Goal: Communication & Community: Participate in discussion

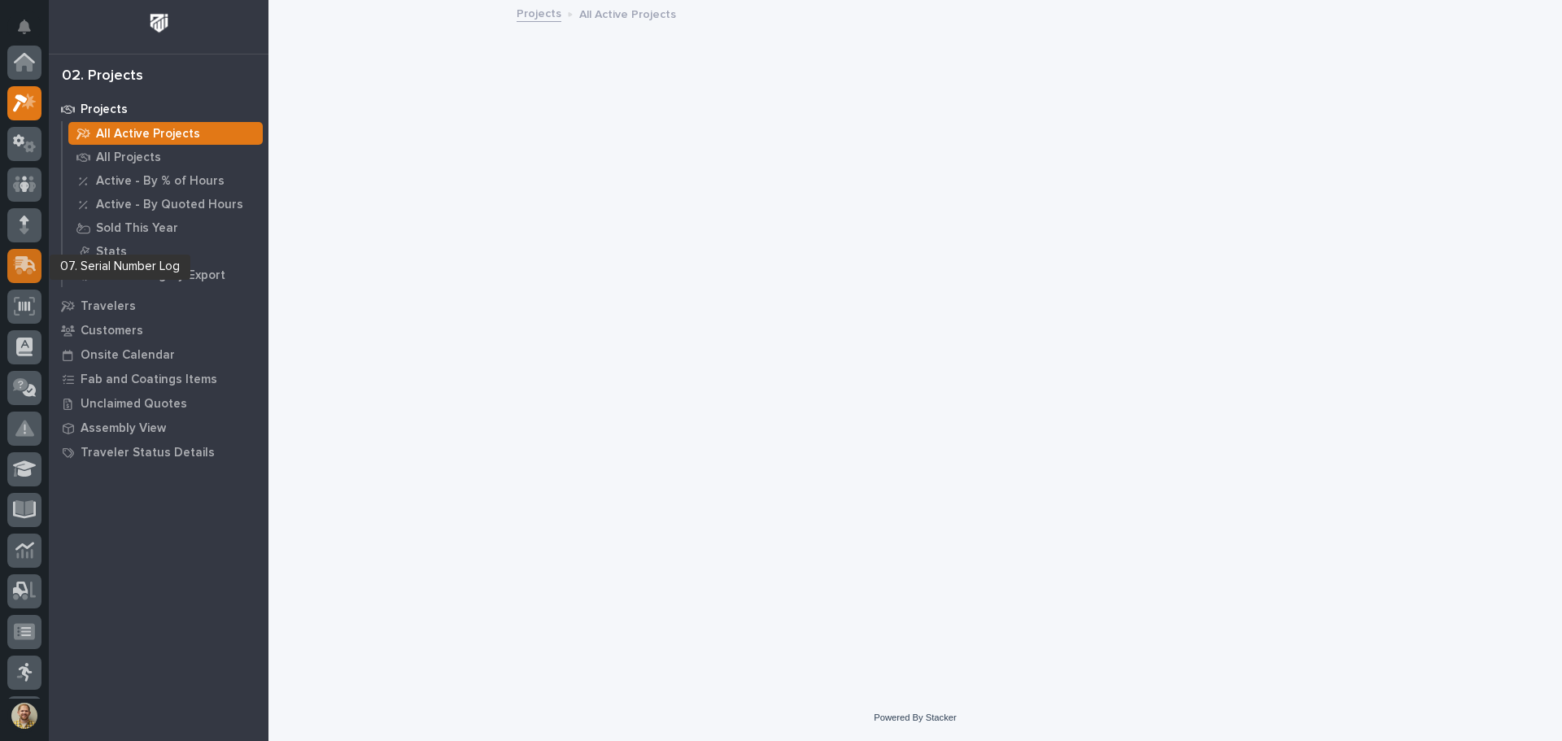
scroll to position [41, 0]
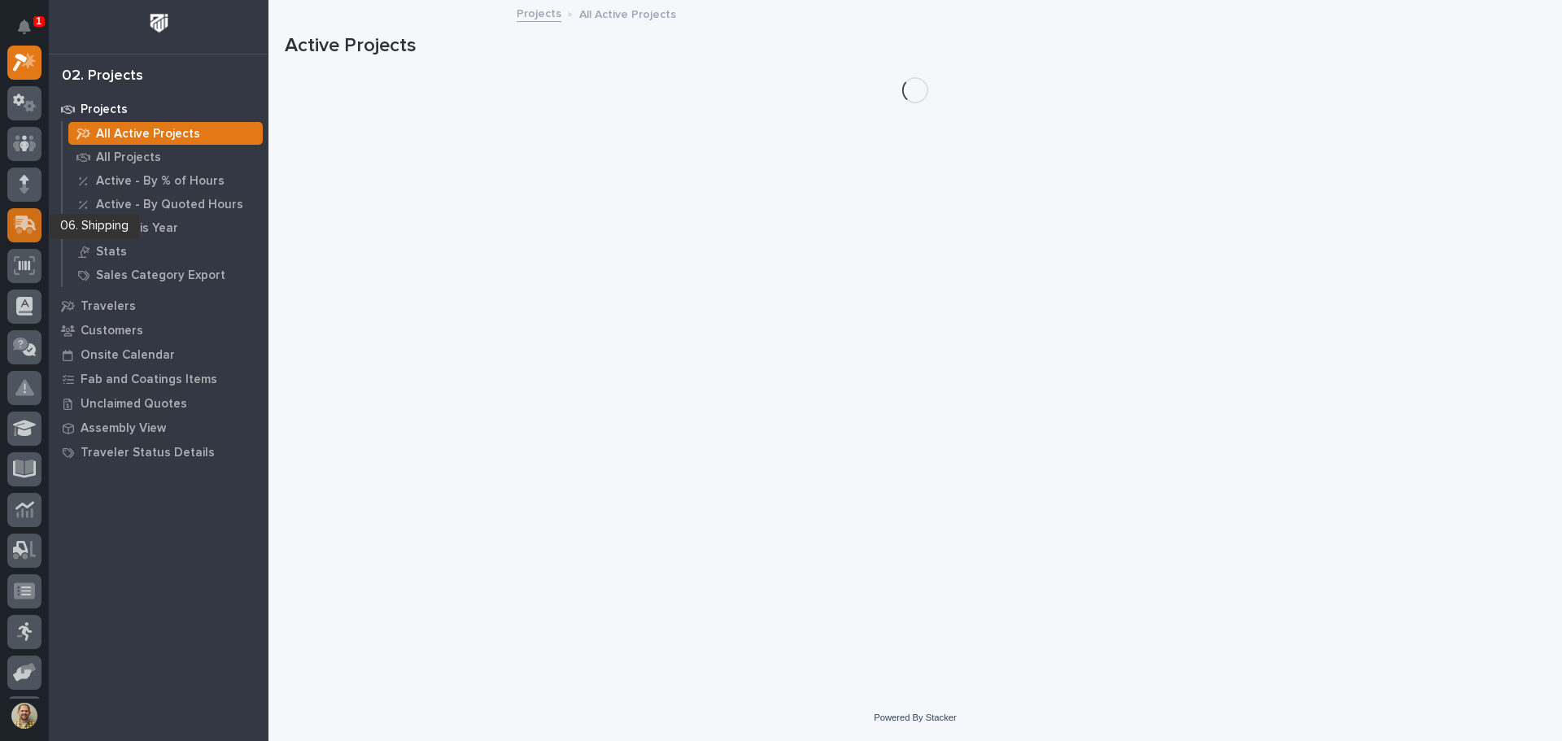
click at [24, 238] on div at bounding box center [24, 225] width 34 height 34
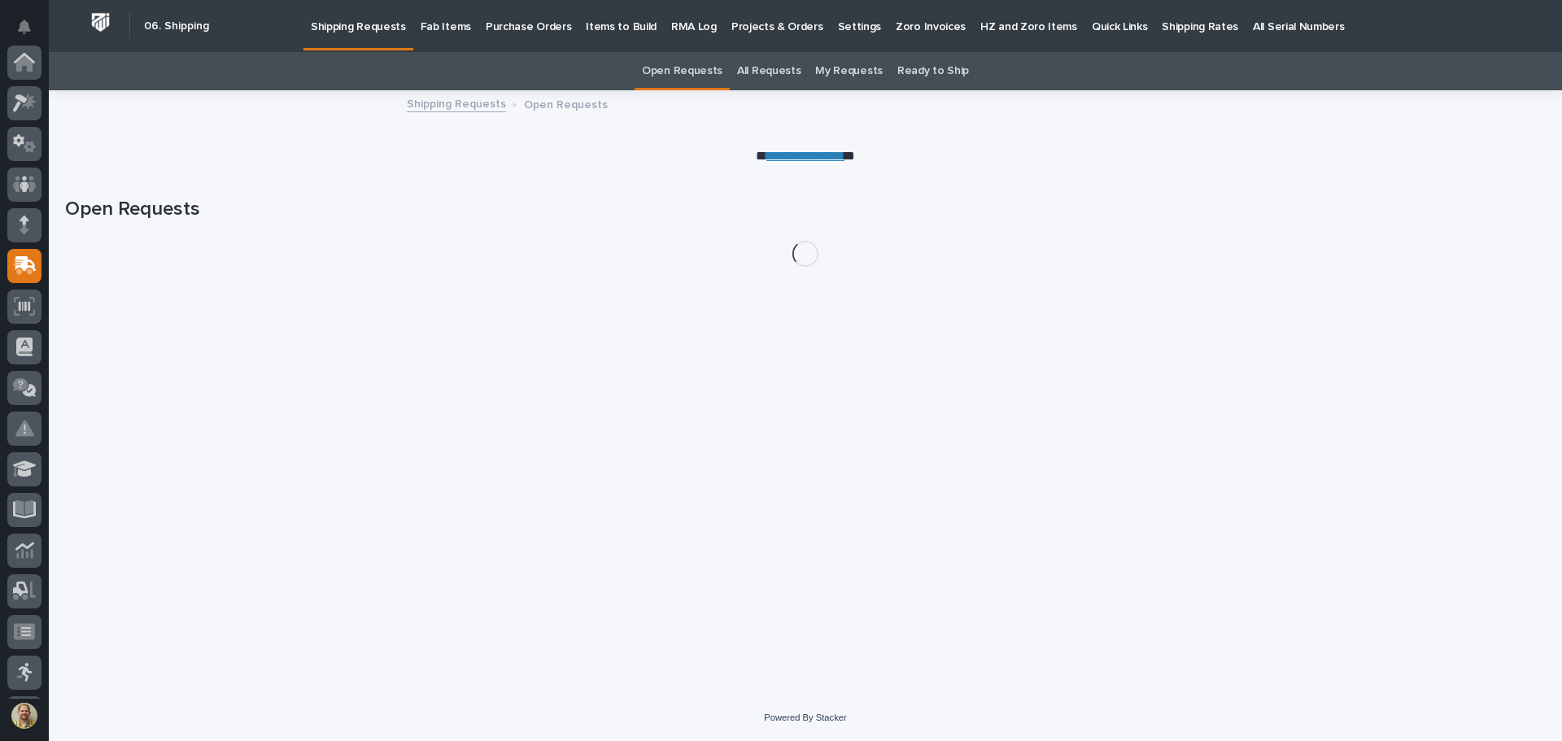
scroll to position [203, 0]
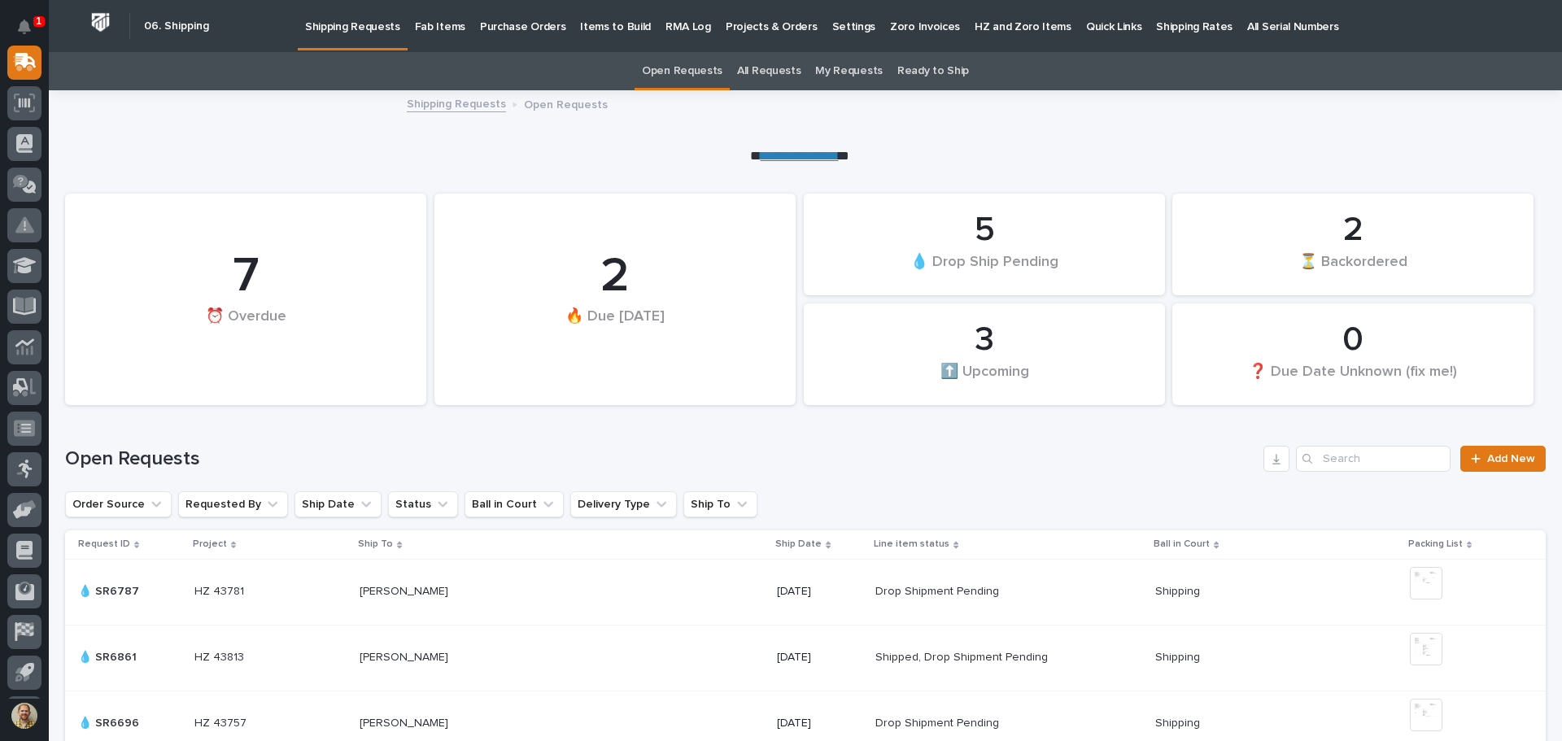
click at [445, 20] on p "Fab Items" at bounding box center [440, 17] width 50 height 34
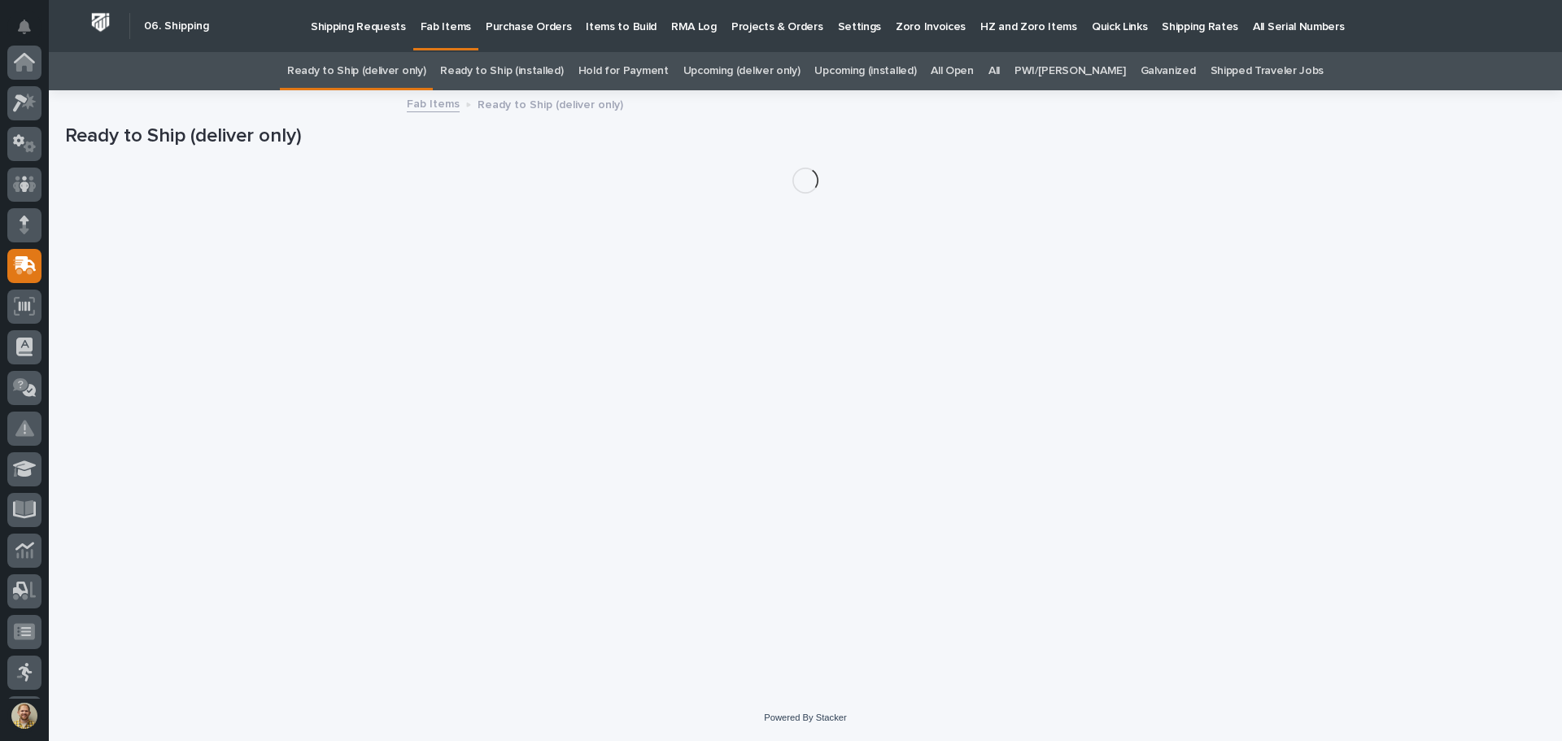
scroll to position [203, 0]
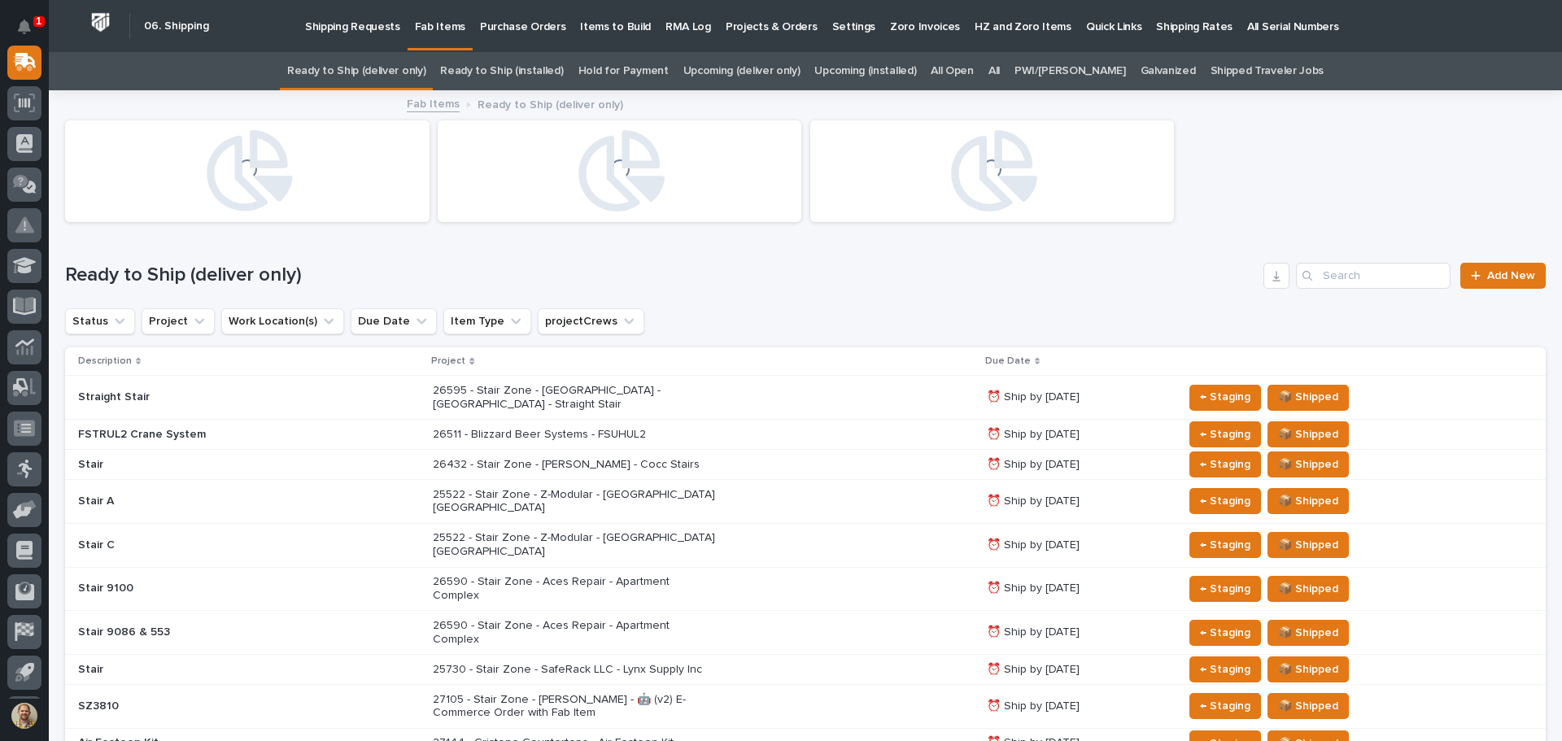
click at [1022, 72] on div "PWI/Starke" at bounding box center [1070, 71] width 126 height 38
click at [1000, 71] on link "All" at bounding box center [994, 71] width 11 height 38
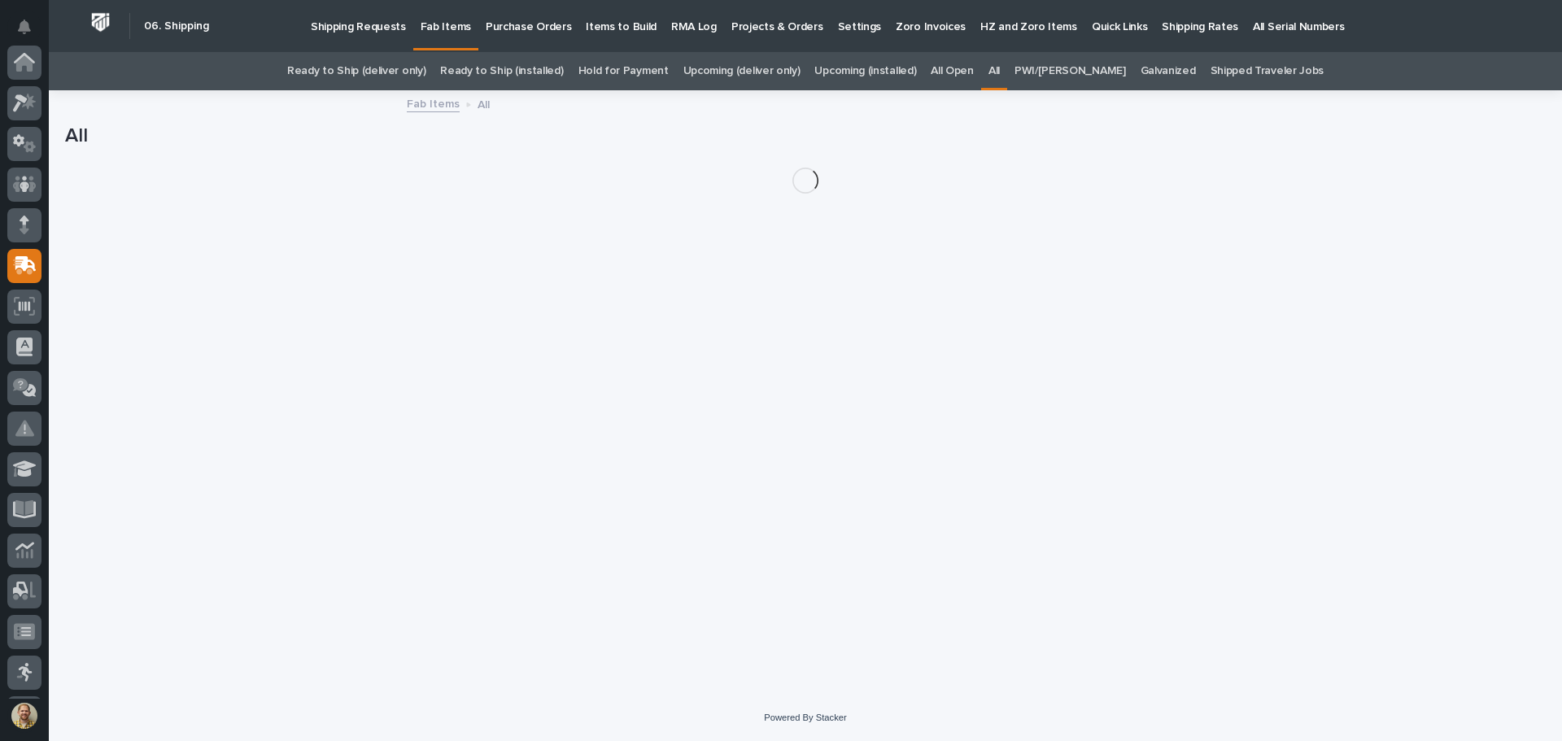
scroll to position [203, 0]
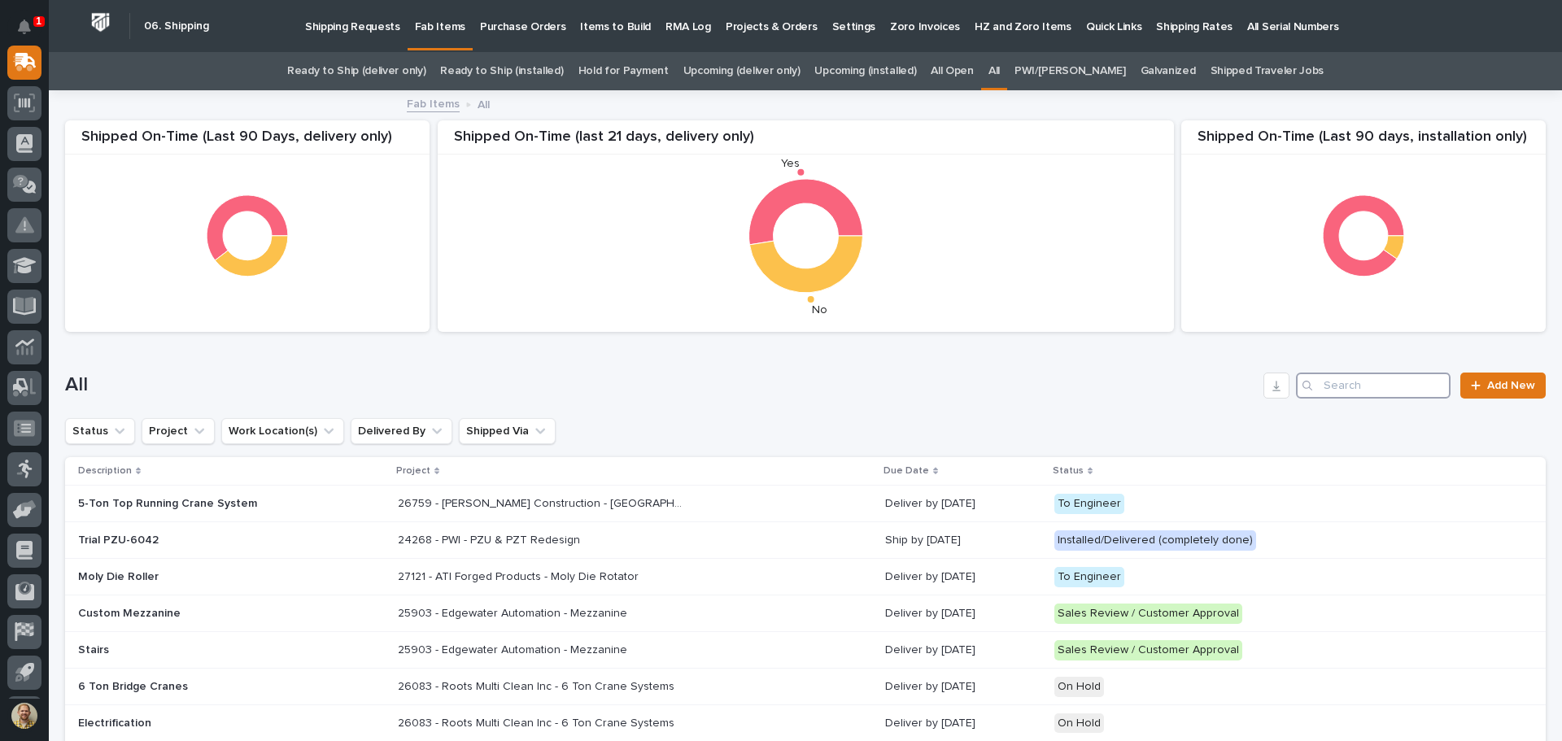
click at [1364, 385] on input "Search" at bounding box center [1373, 386] width 155 height 26
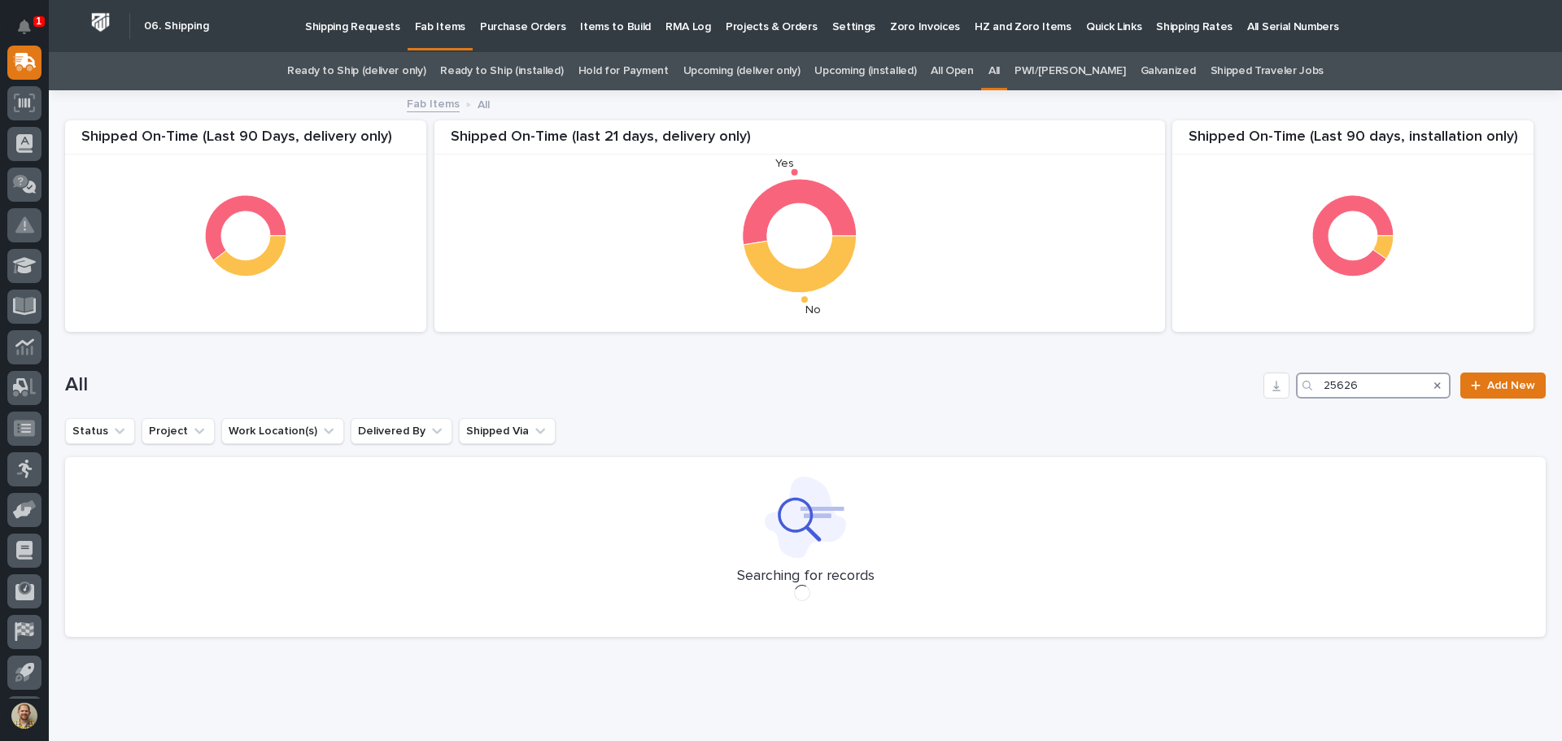
type input "25626"
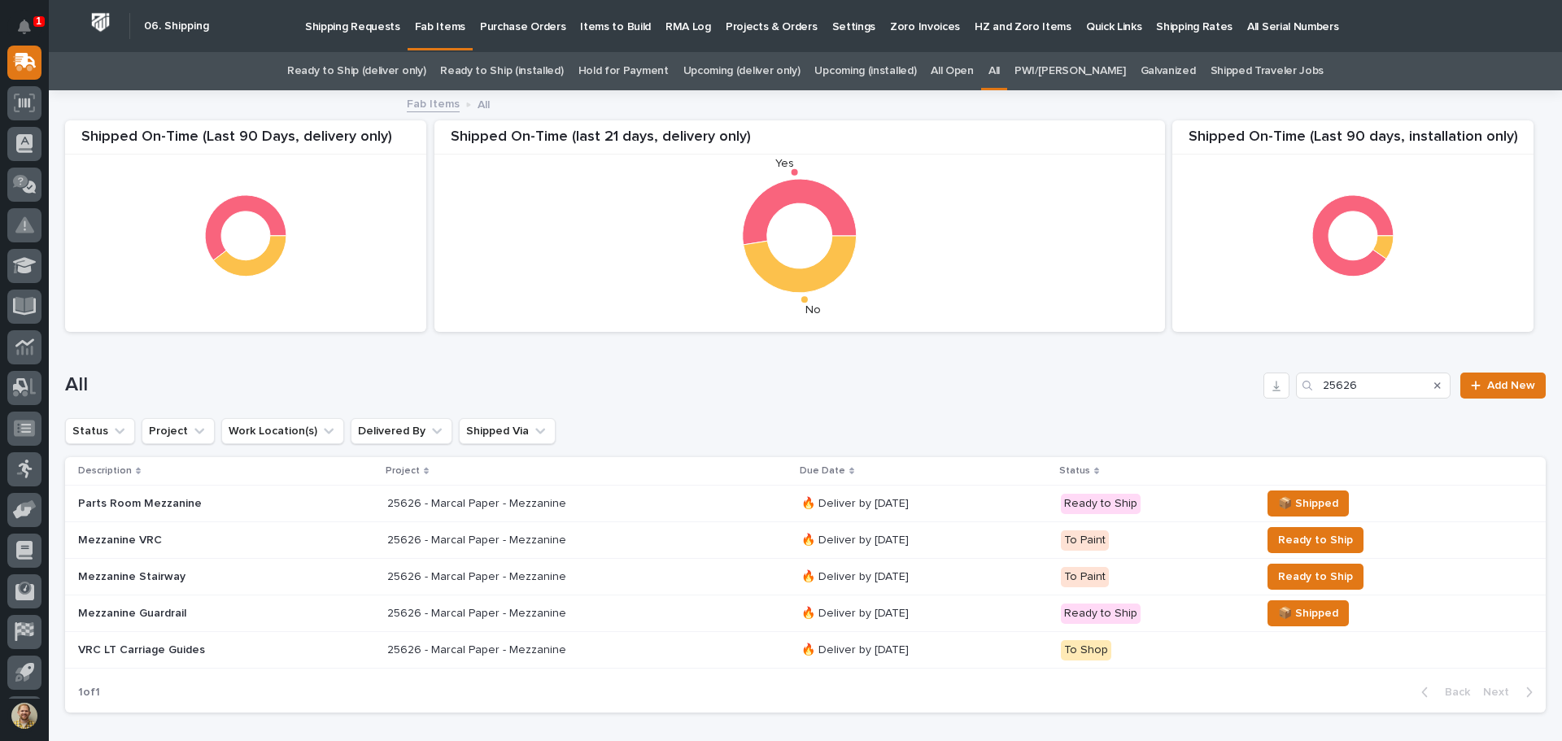
click at [129, 545] on p "Mezzanine VRC" at bounding box center [220, 541] width 285 height 14
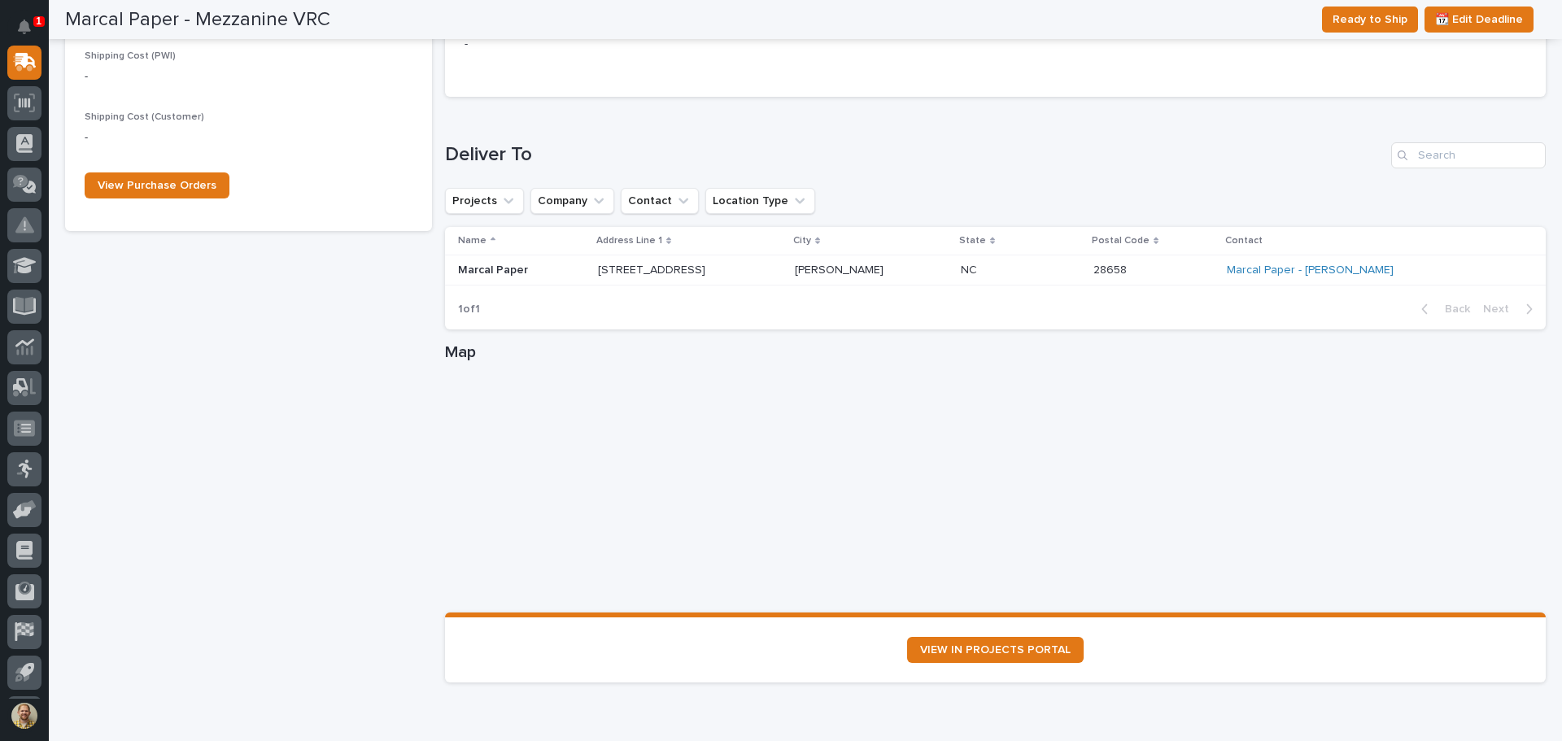
scroll to position [944, 0]
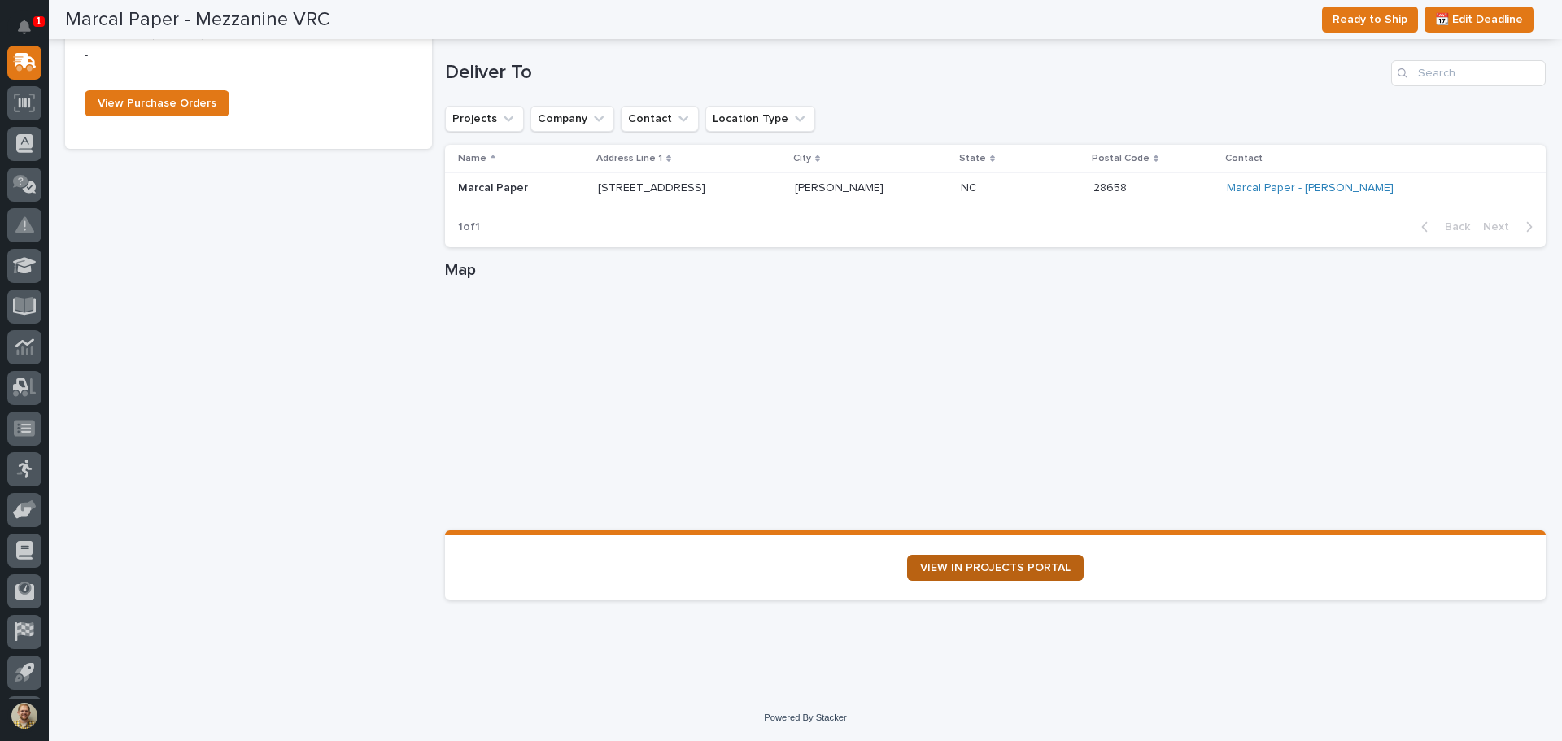
click at [1036, 572] on span "VIEW IN PROJECTS PORTAL" at bounding box center [995, 567] width 151 height 11
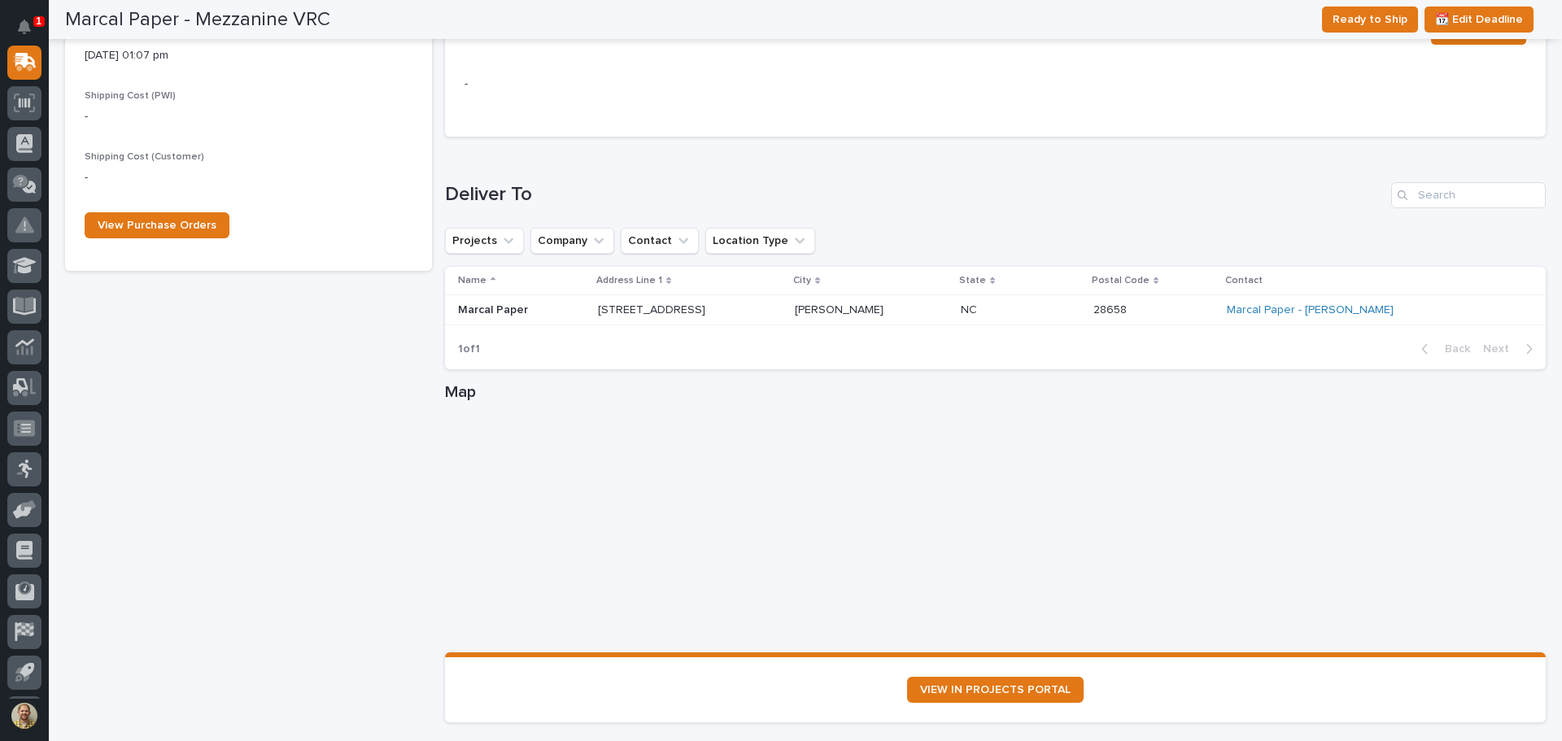
scroll to position [618, 0]
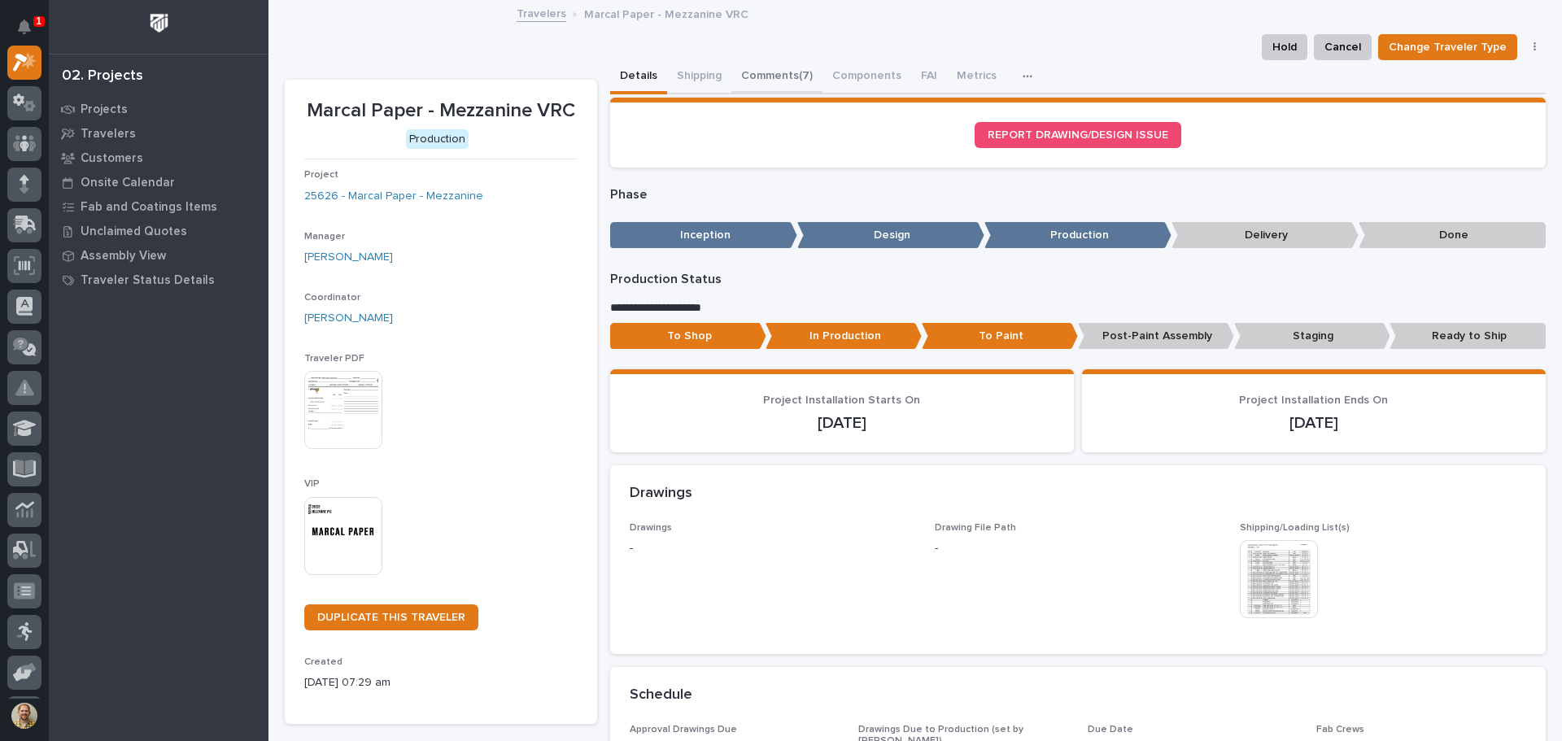
click at [781, 69] on button "Comments (7)" at bounding box center [776, 77] width 91 height 34
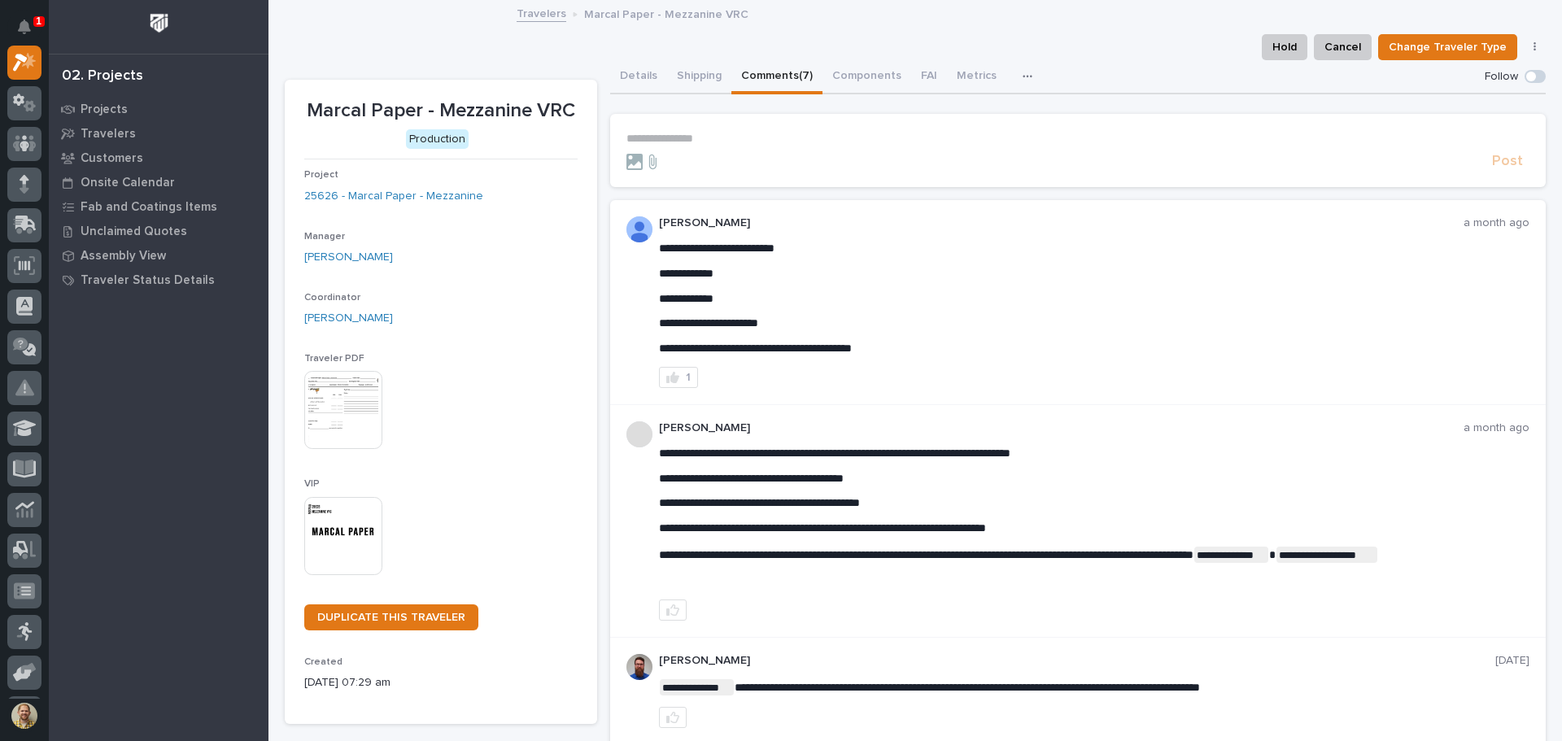
click at [715, 132] on p "**********" at bounding box center [1078, 139] width 904 height 14
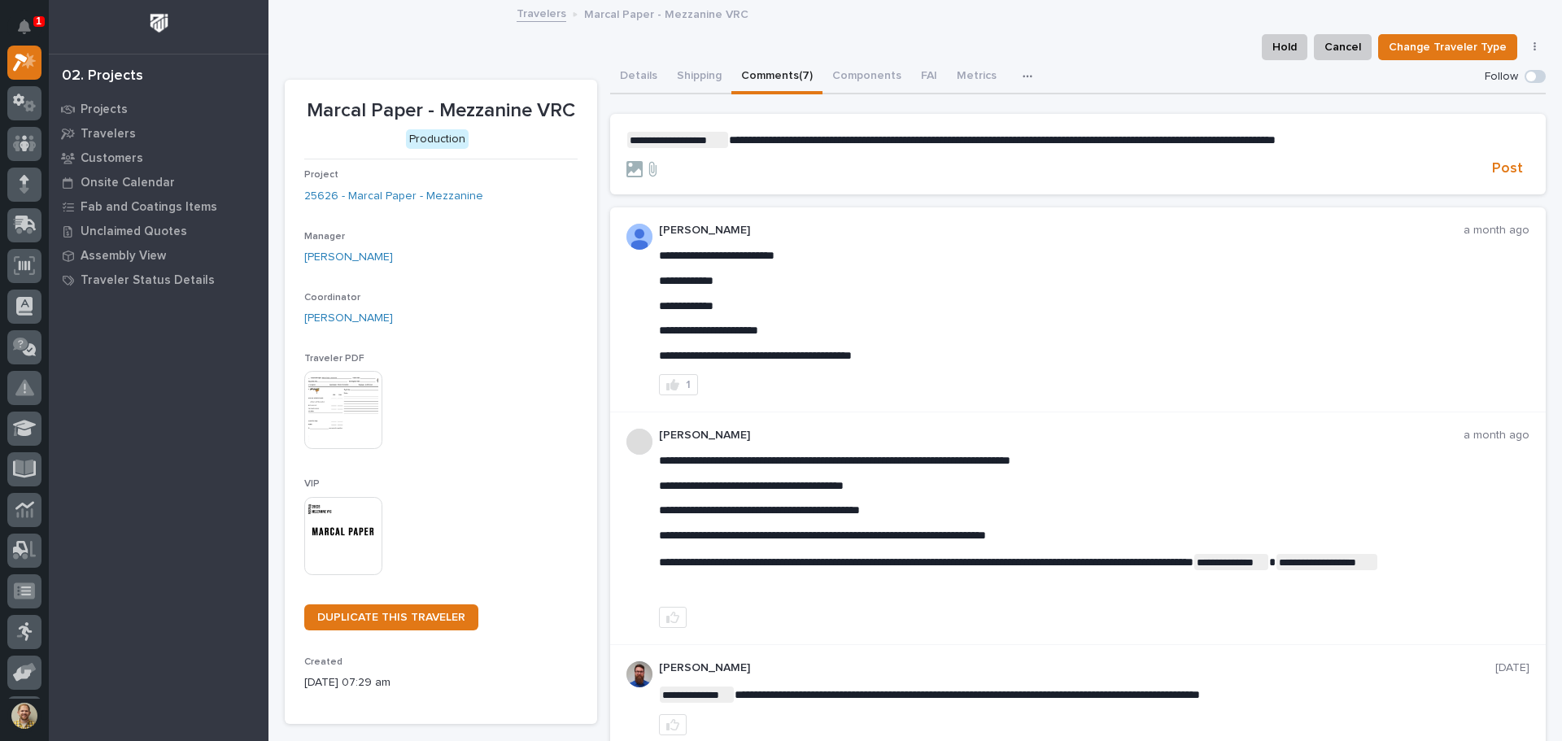
click at [1045, 138] on span "**********" at bounding box center [1002, 139] width 547 height 11
click at [771, 137] on span "**********" at bounding box center [1098, 139] width 738 height 11
click at [755, 146] on span "**********" at bounding box center [1112, 139] width 766 height 11
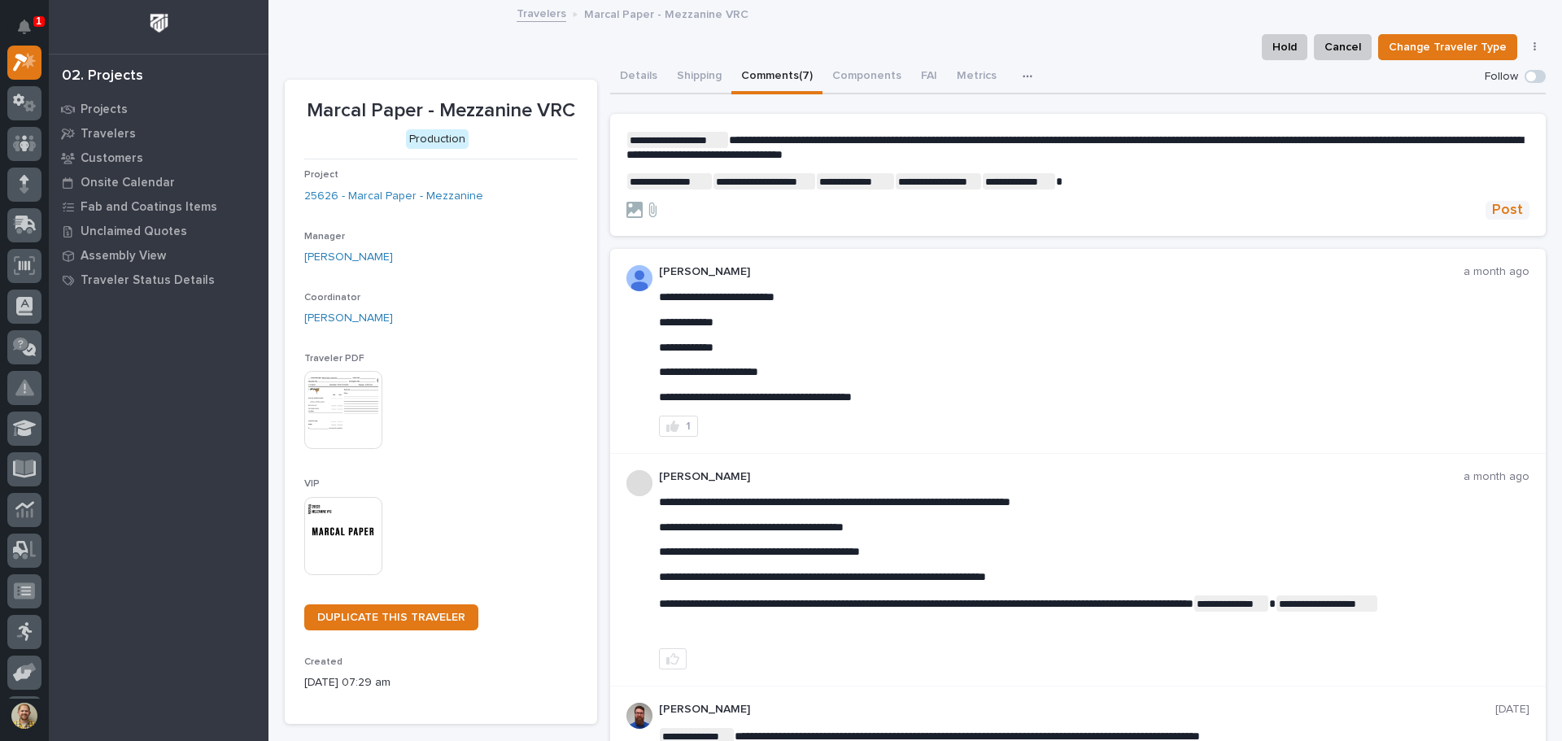
click at [1494, 209] on span "Post" at bounding box center [1507, 210] width 31 height 19
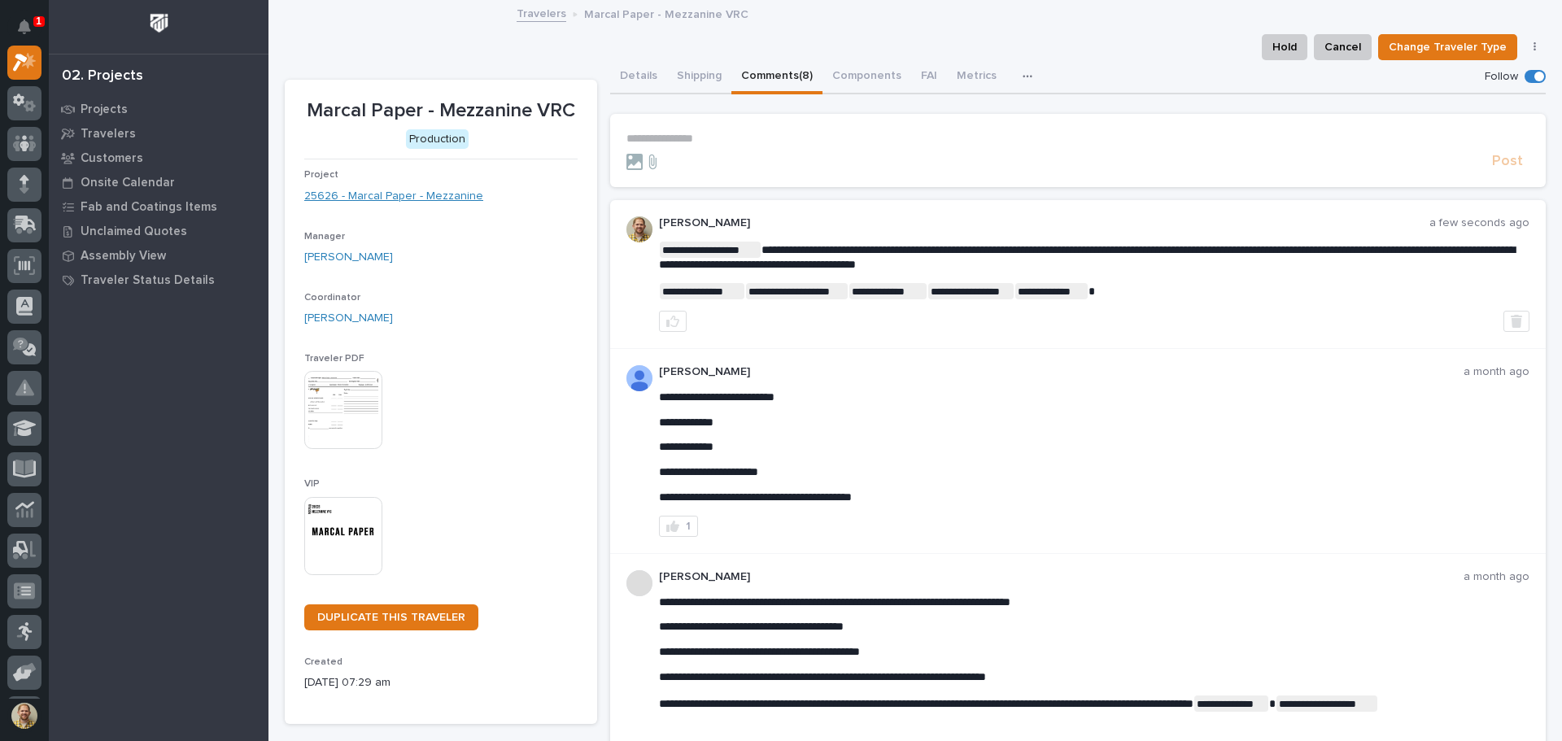
click at [425, 197] on link "25626 - Marcal Paper - Mezzanine" at bounding box center [393, 196] width 179 height 17
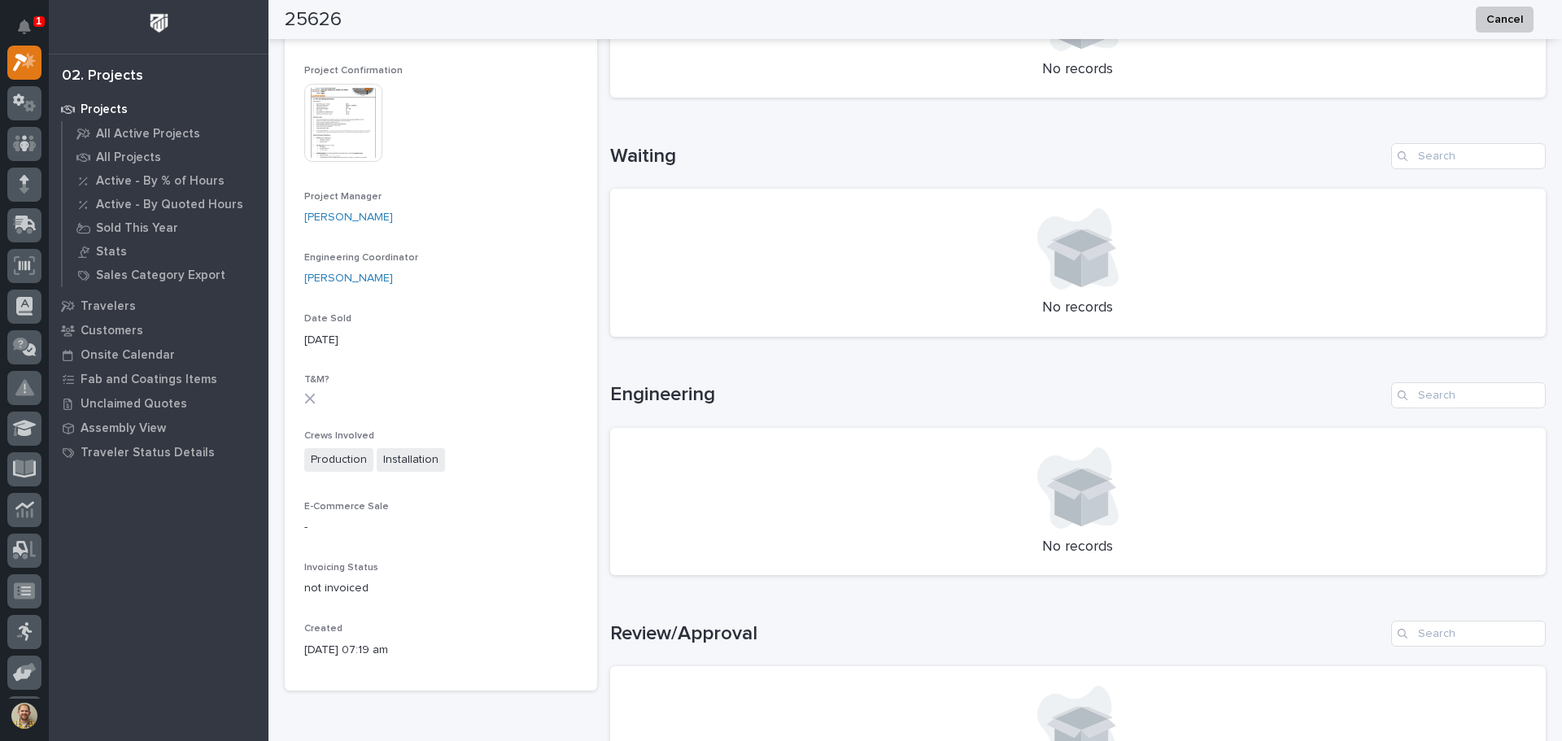
scroll to position [94, 0]
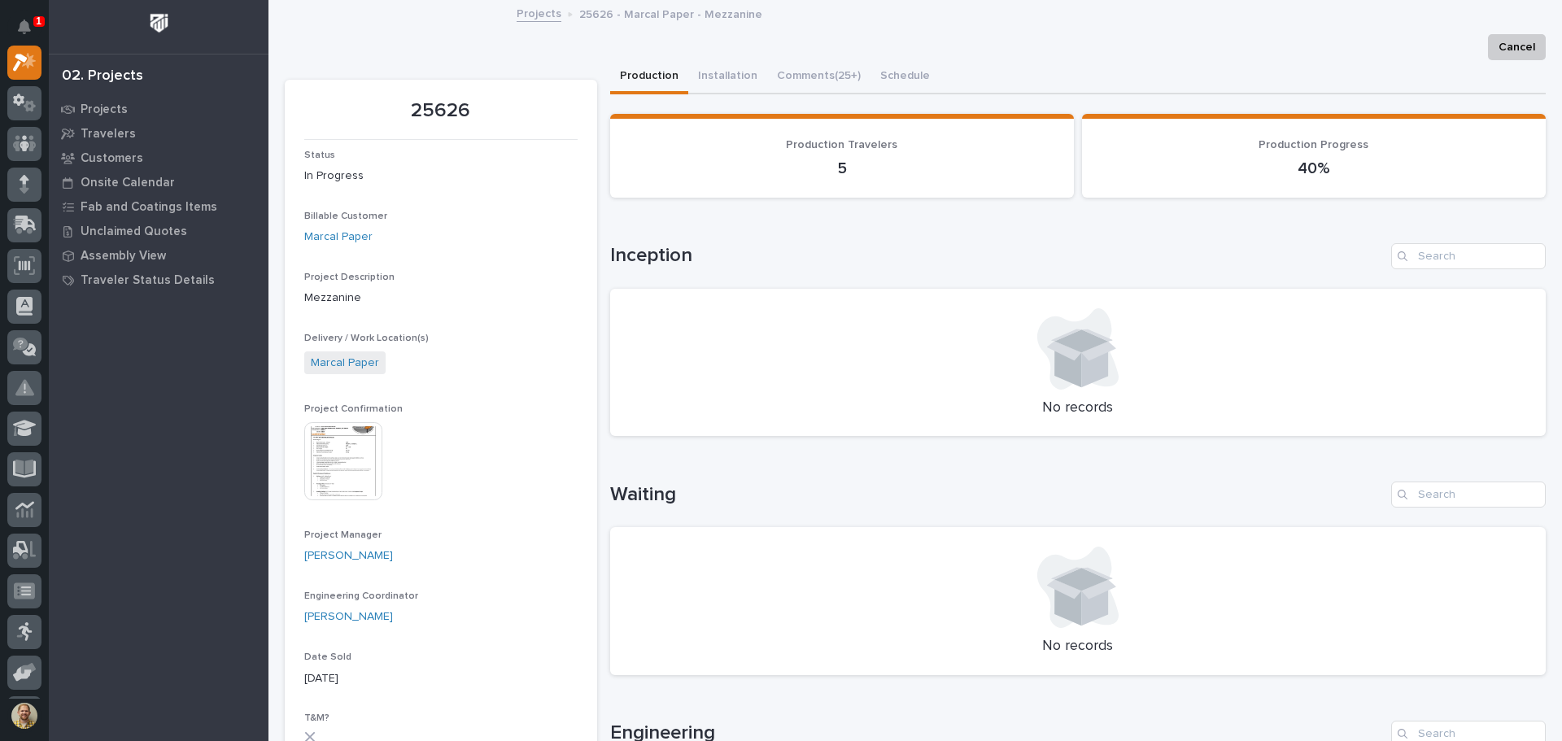
click at [327, 465] on img at bounding box center [343, 461] width 78 height 78
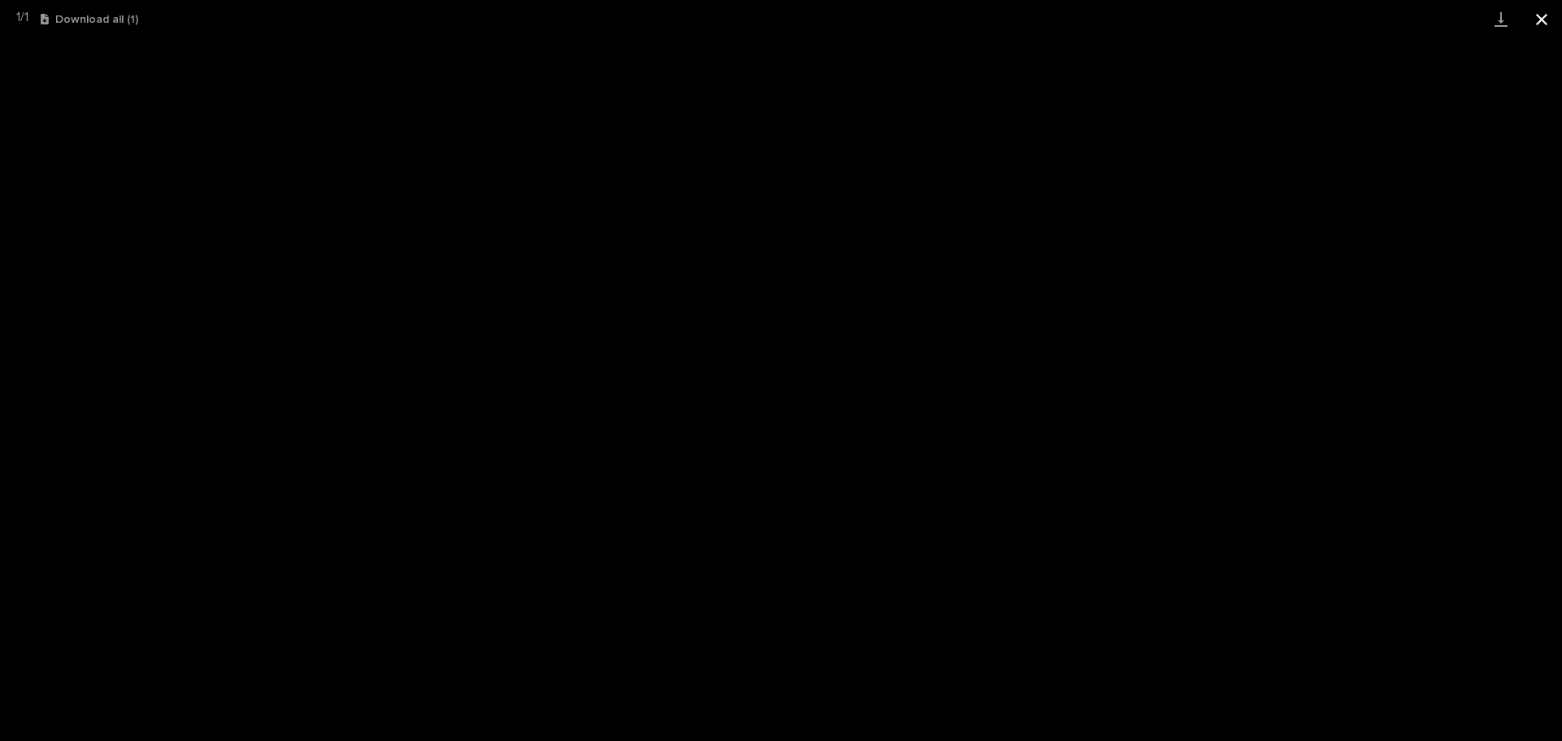
click at [1543, 18] on button "Close gallery" at bounding box center [1541, 19] width 41 height 38
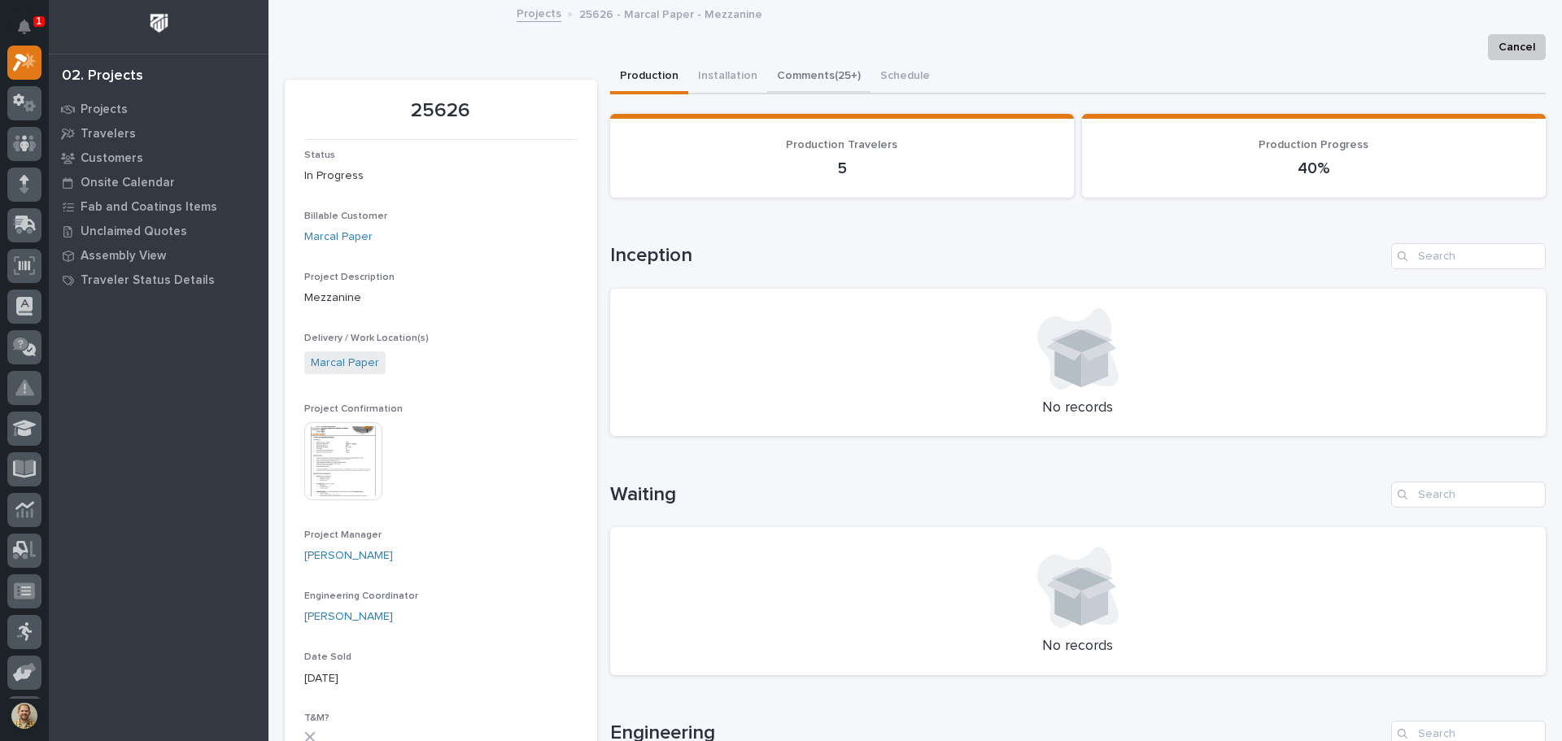
click at [807, 68] on button "Comments (25+)" at bounding box center [818, 77] width 103 height 34
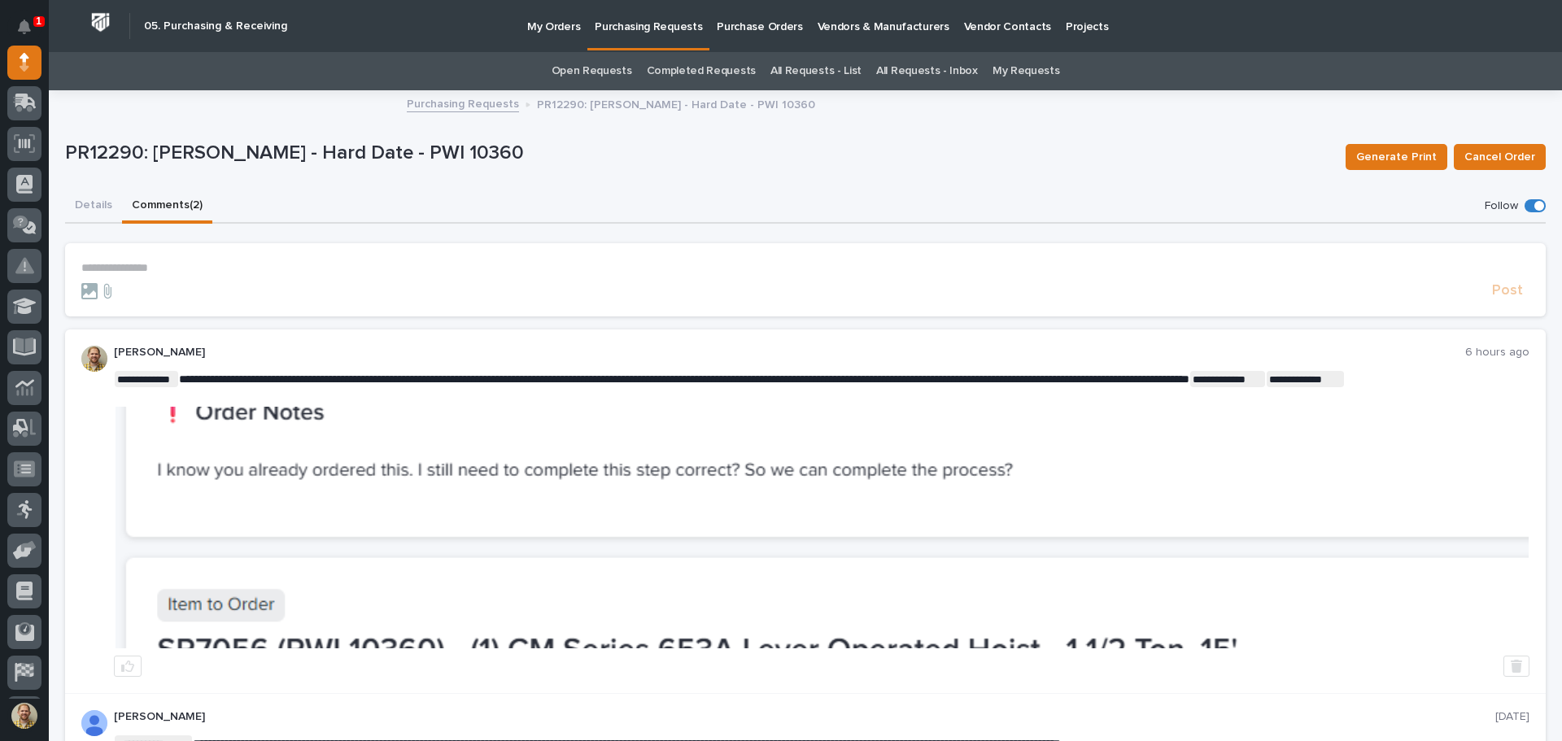
click at [176, 201] on button "Comments (2)" at bounding box center [167, 207] width 90 height 34
click at [21, 30] on icon "Notifications" at bounding box center [24, 27] width 13 height 15
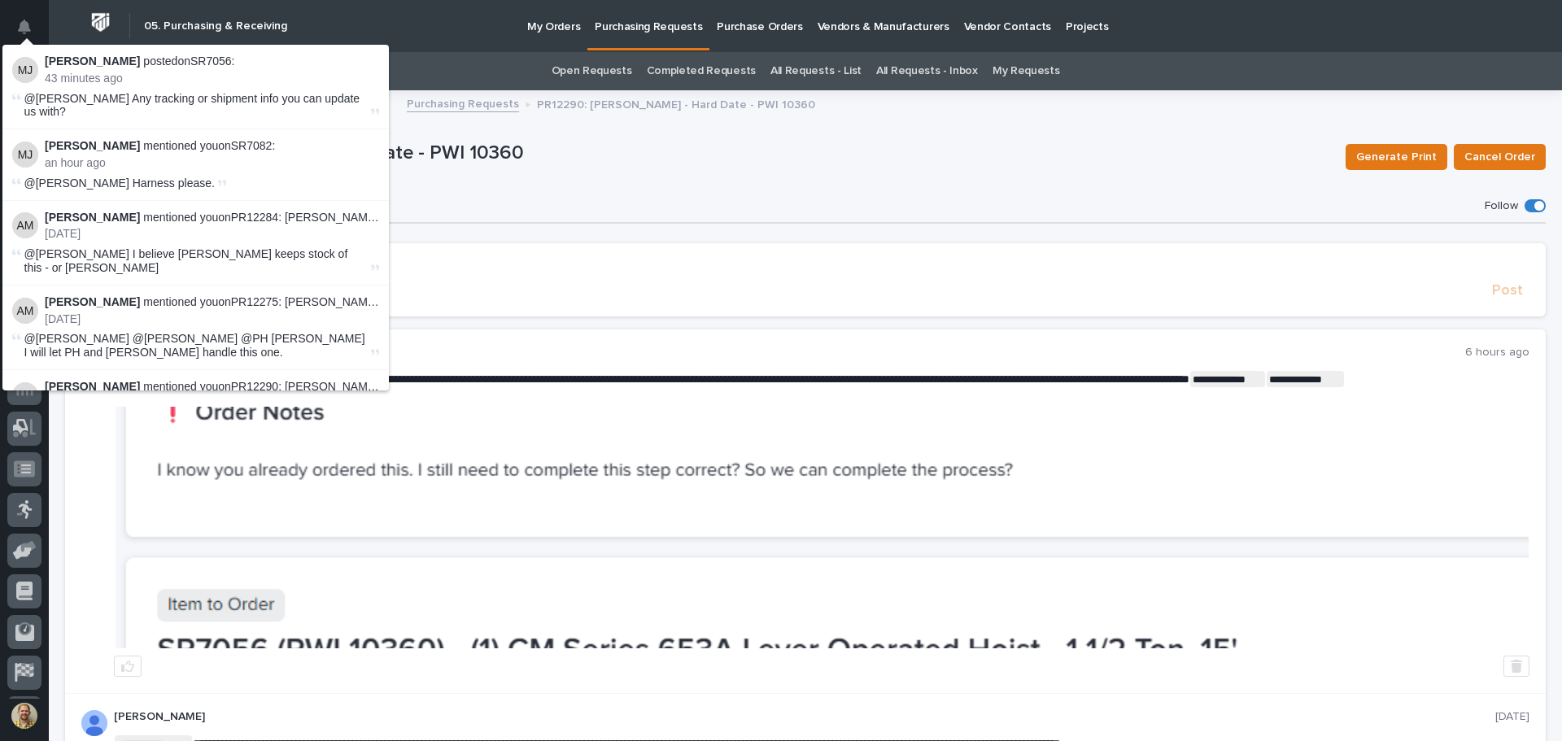
click at [185, 74] on p "43 minutes ago" at bounding box center [212, 79] width 334 height 14
click at [192, 92] on span "@Arlyn Miller Any tracking or shipment info you can update us with?" at bounding box center [192, 105] width 336 height 27
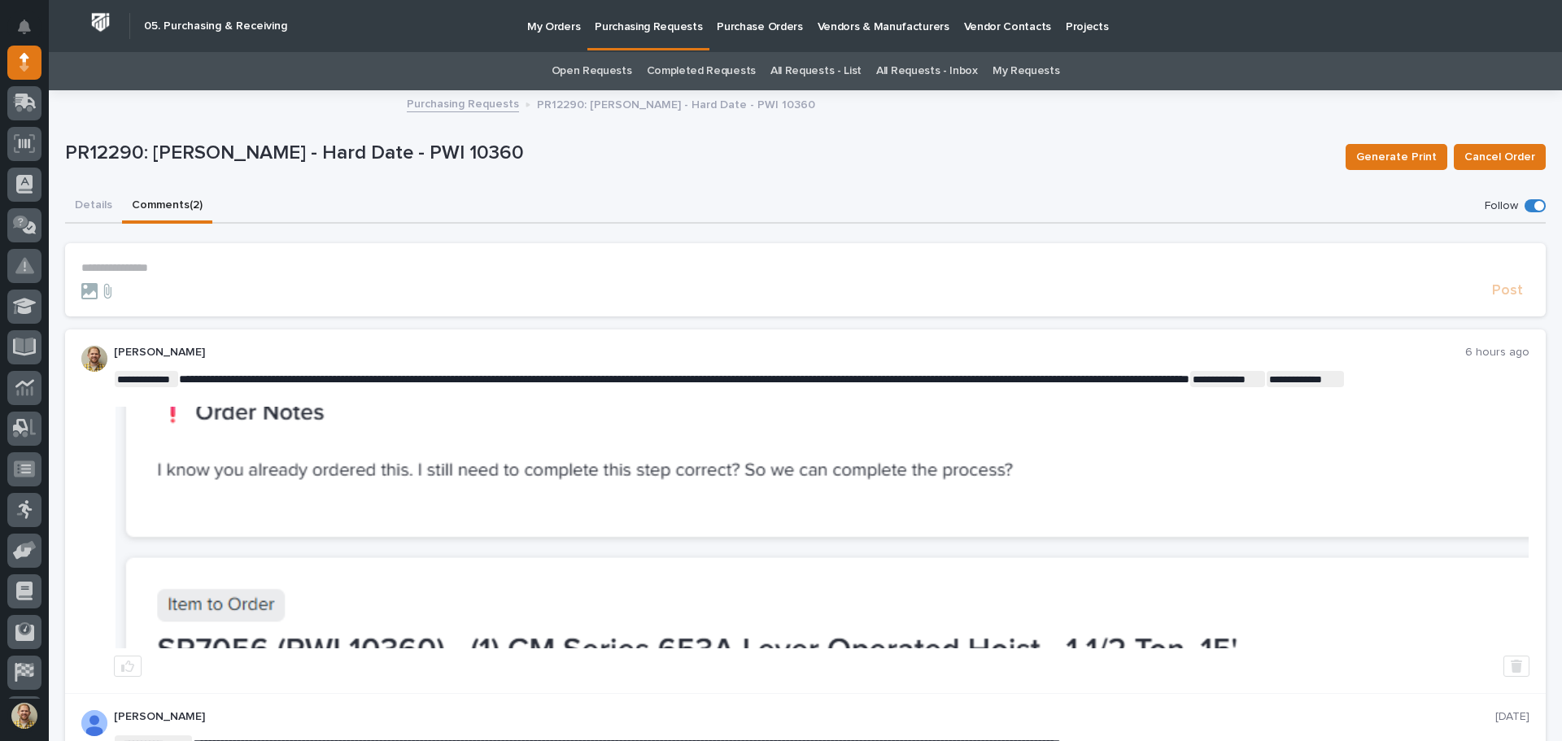
click at [509, 203] on div "Details Comments (2)" at bounding box center [805, 207] width 1481 height 34
click at [21, 94] on icon at bounding box center [25, 101] width 21 height 15
